Goal: Information Seeking & Learning: Learn about a topic

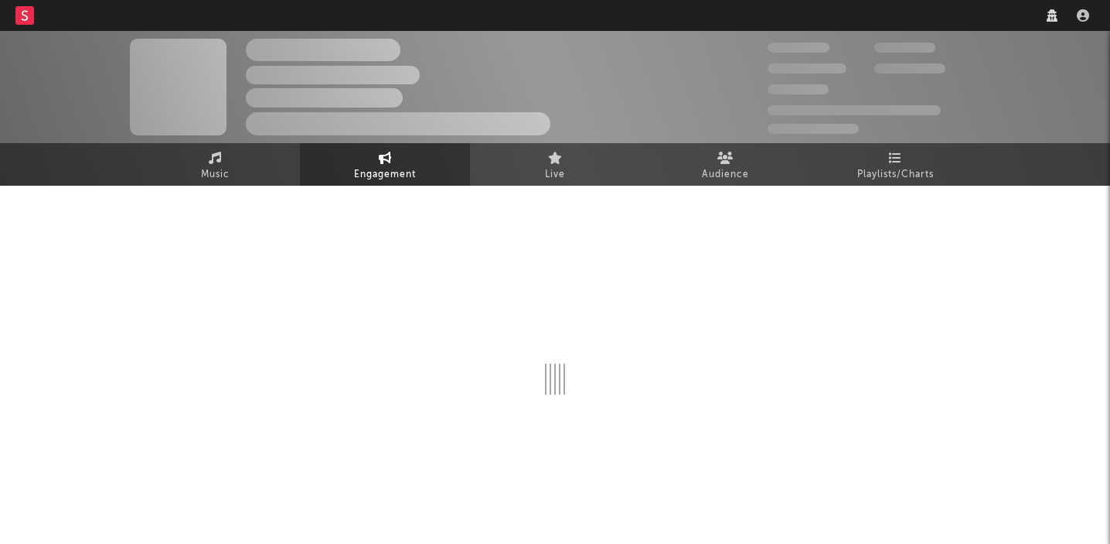
select select "1w"
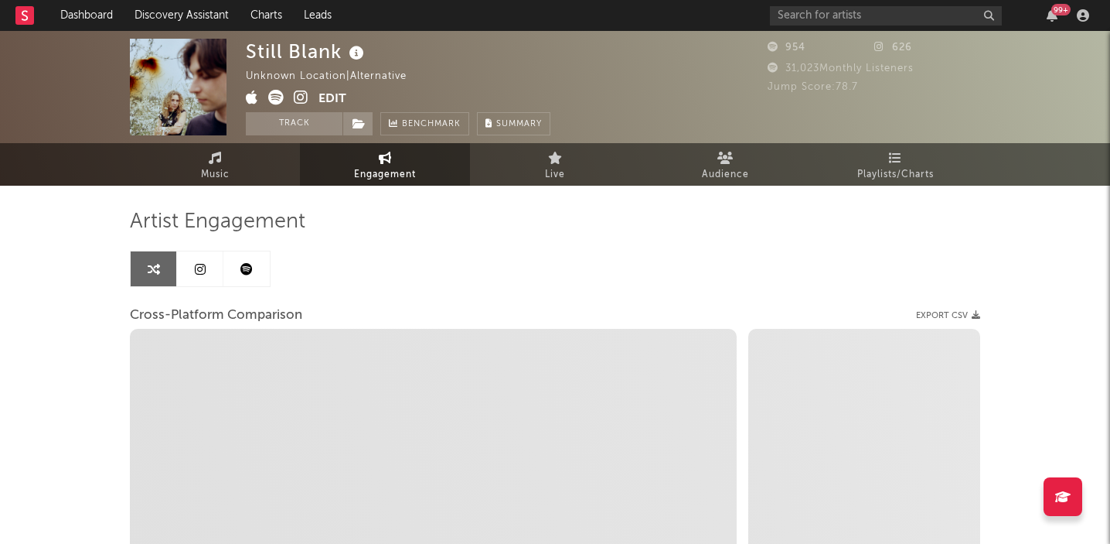
select select "1m"
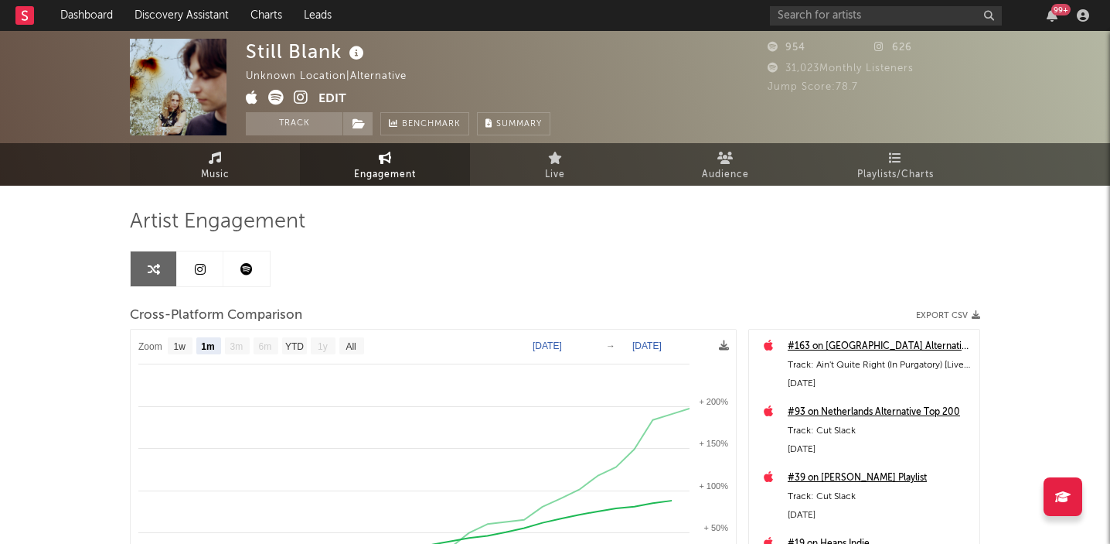
click at [200, 161] on link "Music" at bounding box center [215, 164] width 170 height 43
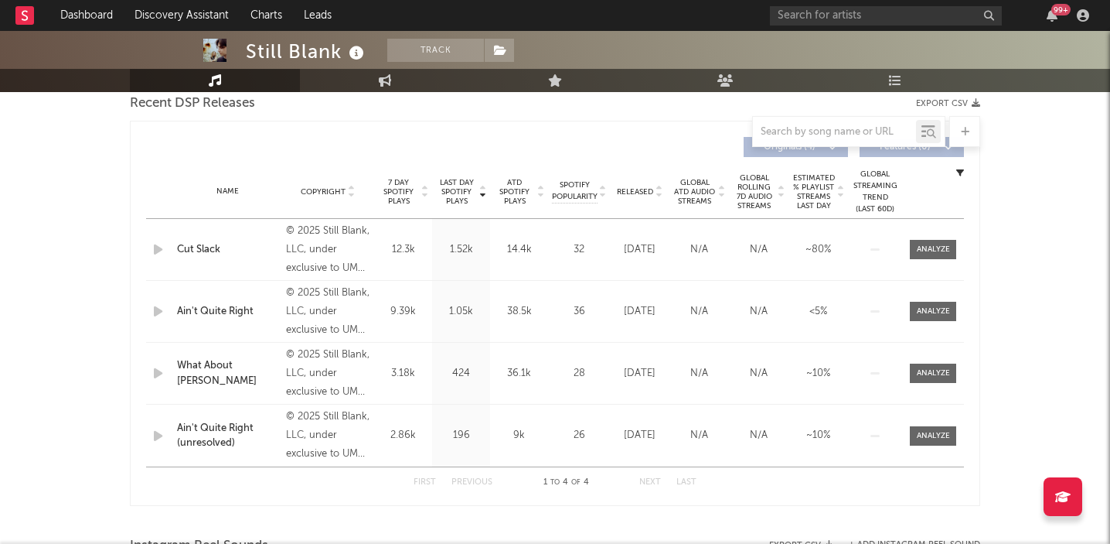
select select "1w"
